Goal: Find specific page/section: Find specific page/section

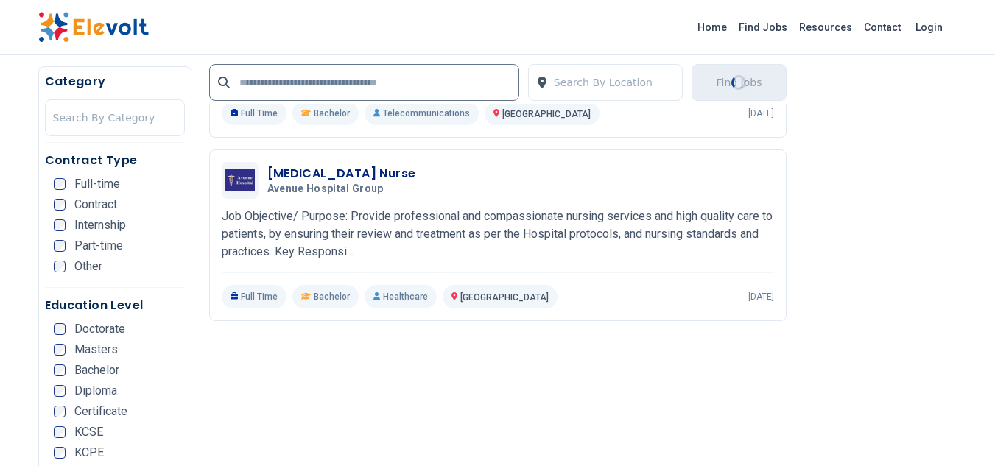
scroll to position [1842, 0]
